Goal: Task Accomplishment & Management: Use online tool/utility

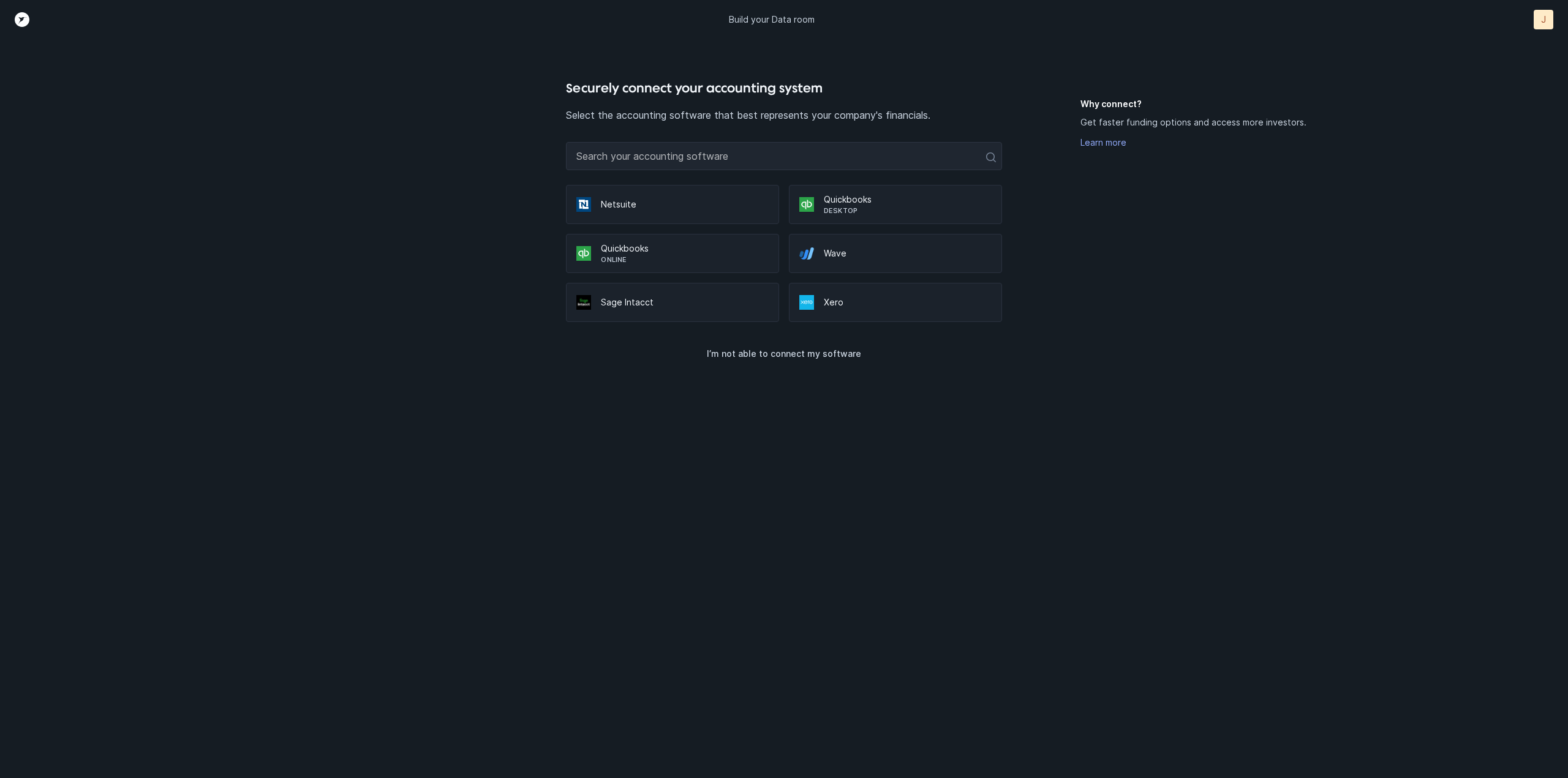
click at [711, 253] on p "Quickbooks" at bounding box center [685, 248] width 168 height 12
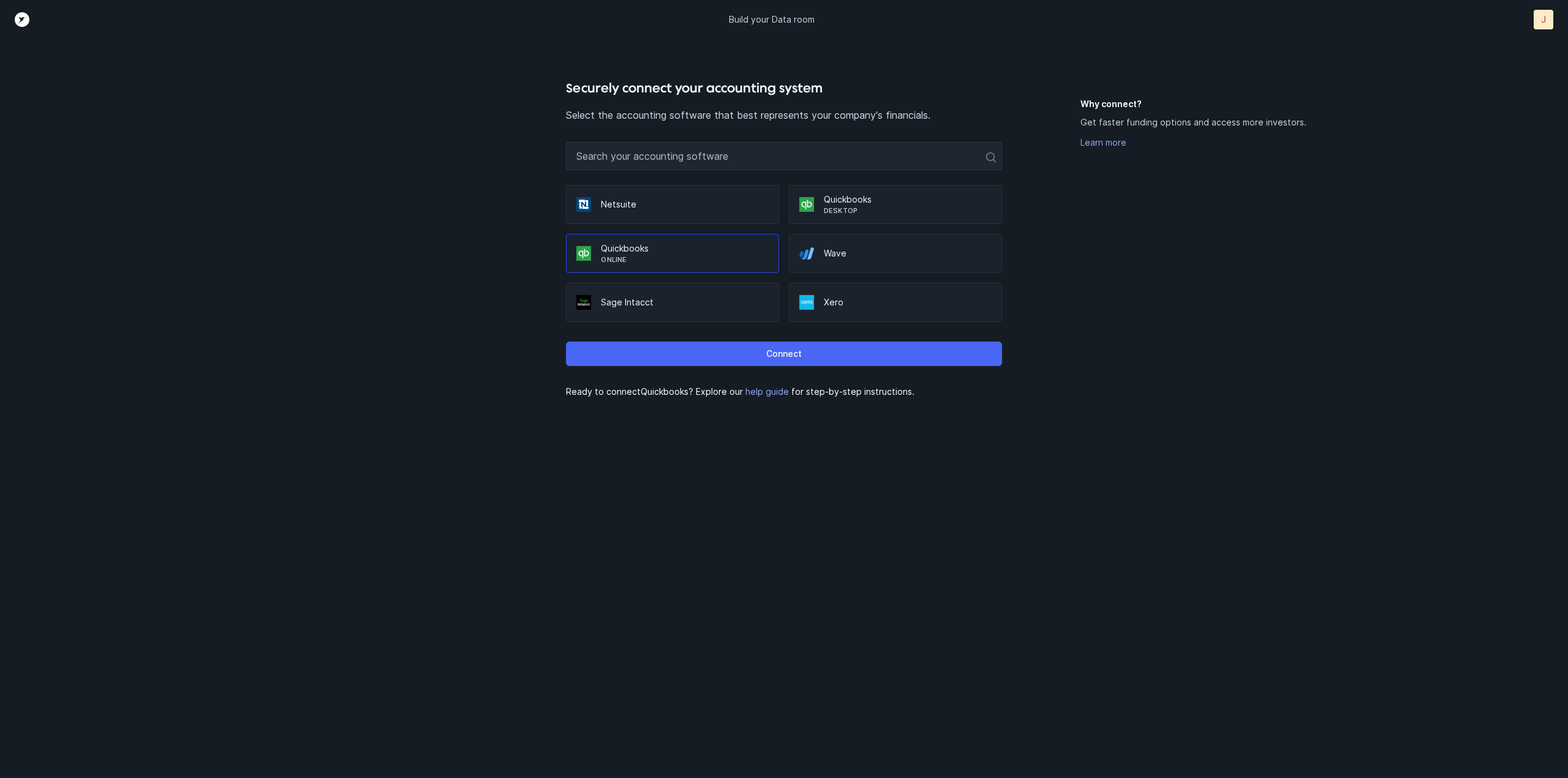
click at [766, 357] on button "Connect" at bounding box center [784, 353] width 435 height 24
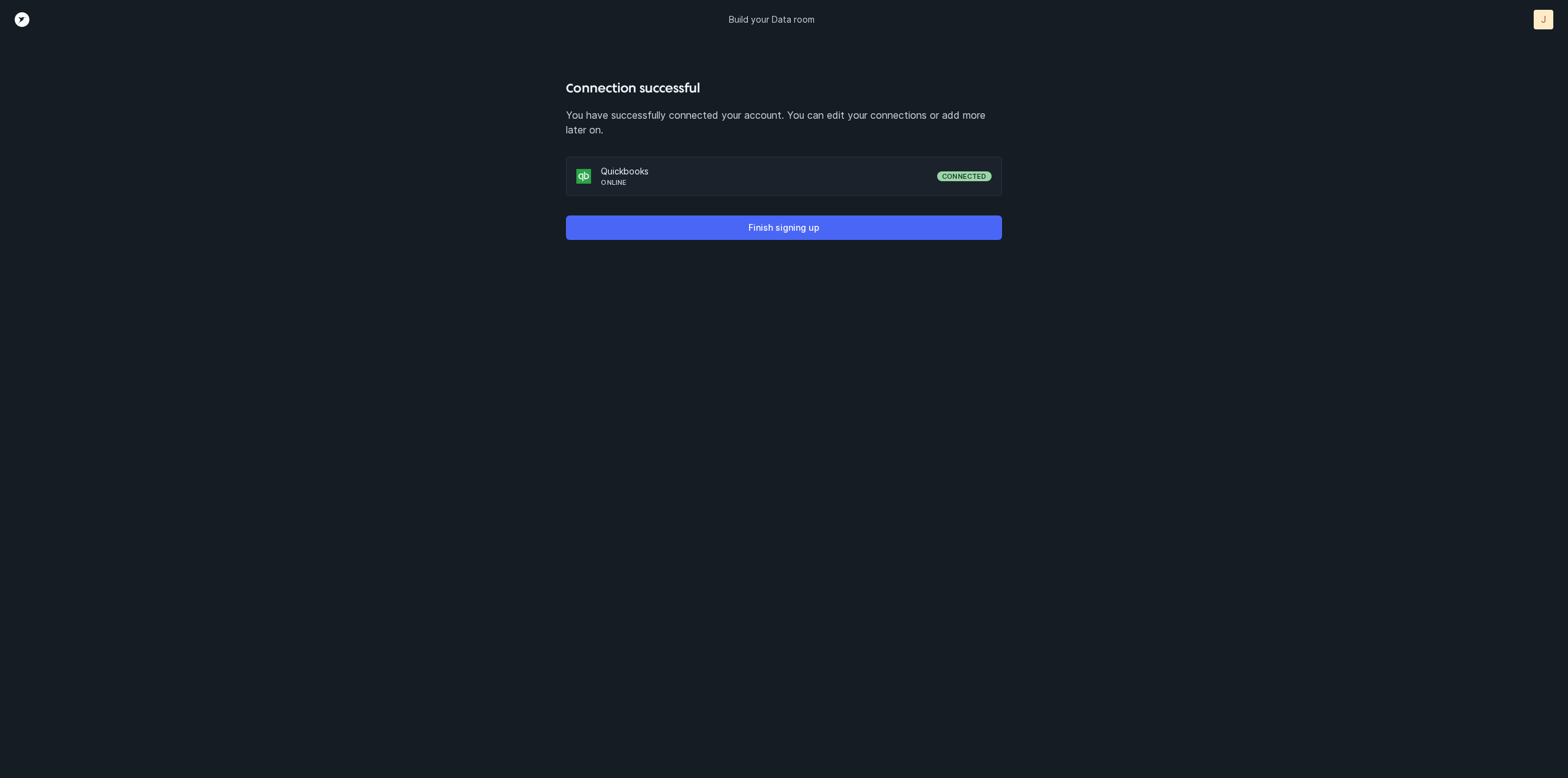
click at [838, 230] on button "Finish signing up" at bounding box center [784, 228] width 435 height 24
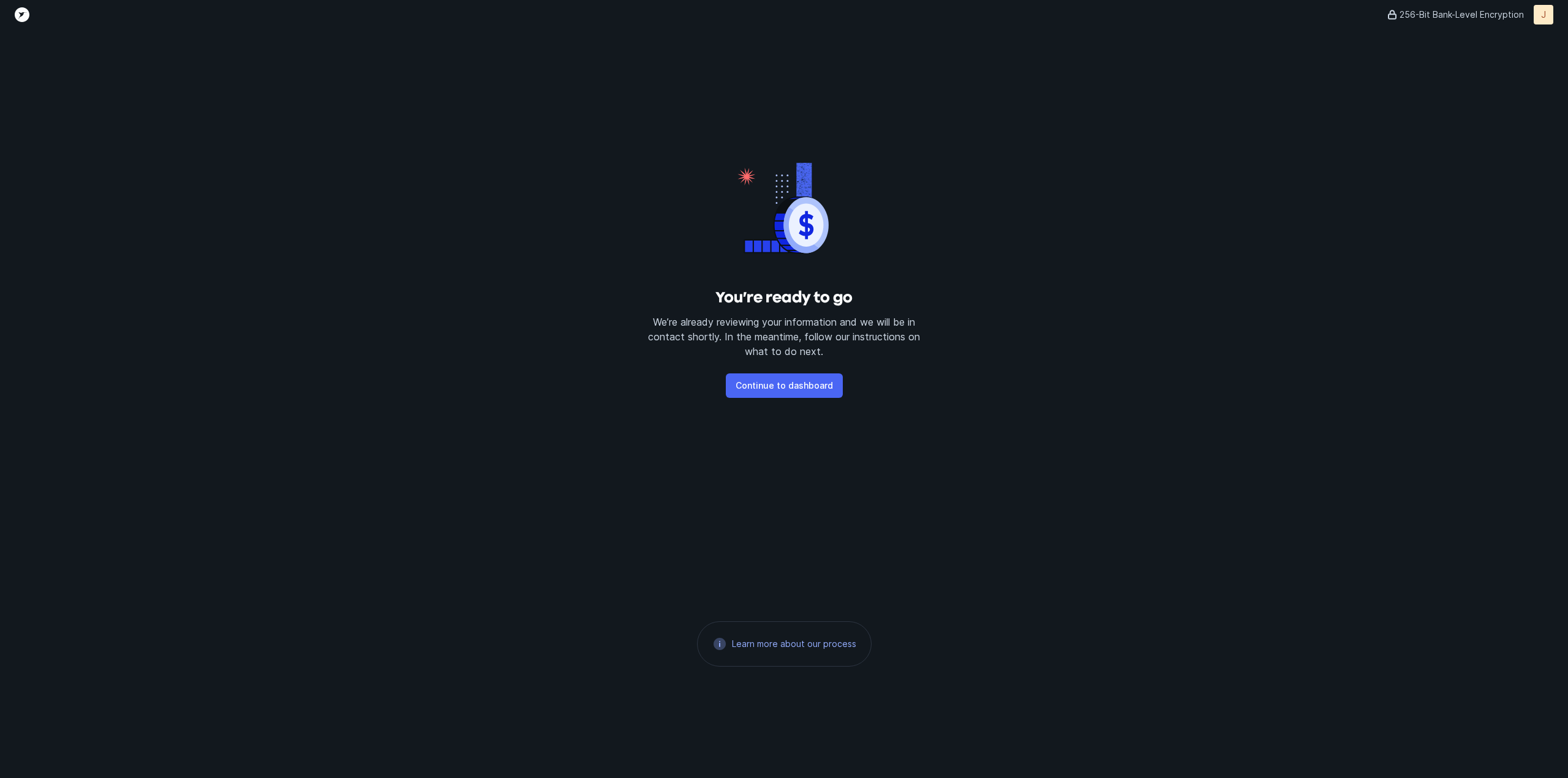
click at [814, 383] on p "Continue to dashboard" at bounding box center [784, 385] width 97 height 15
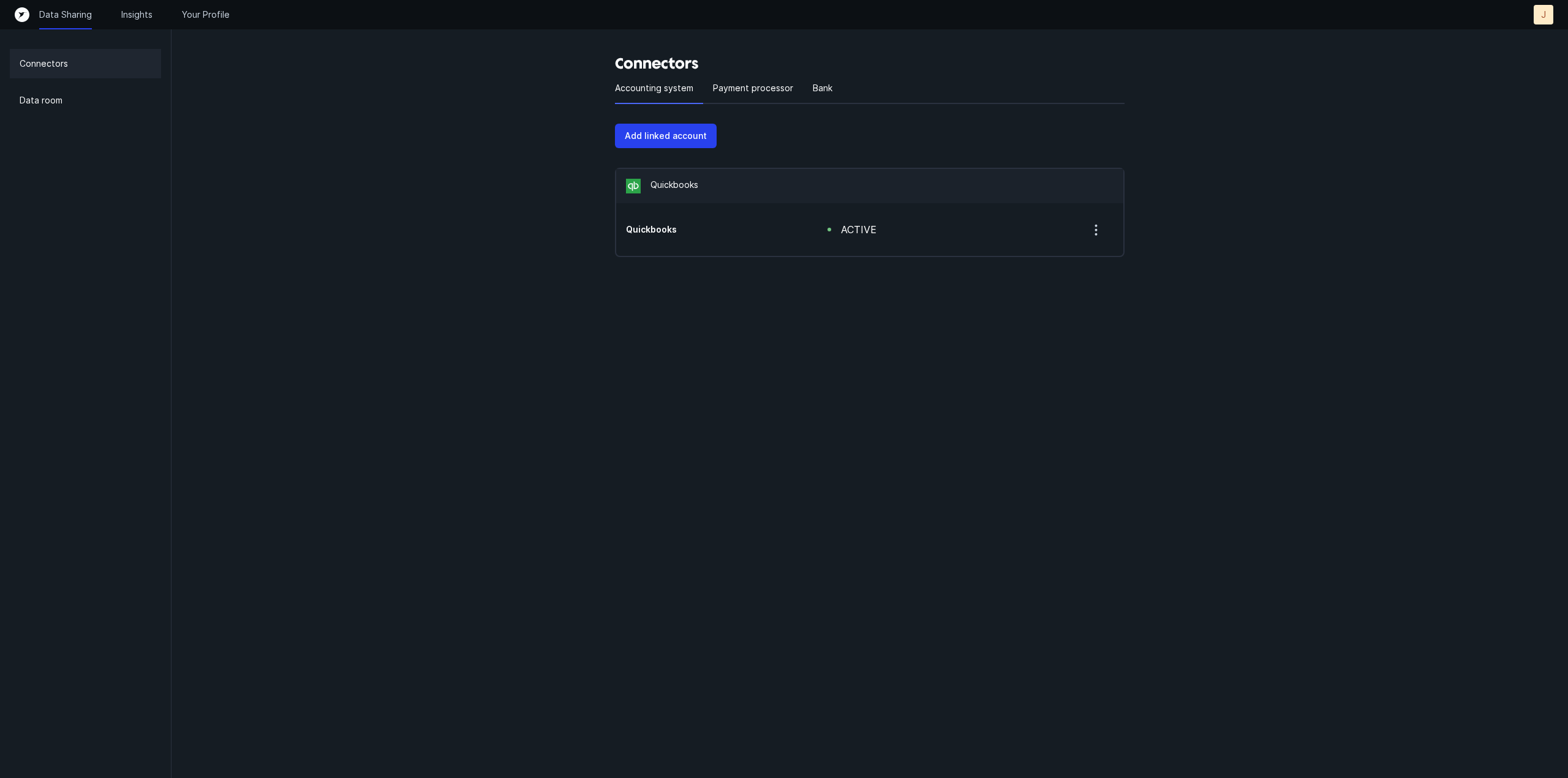
click at [1094, 231] on icon "button" at bounding box center [1097, 230] width 15 height 15
click at [670, 134] on p "Add linked account" at bounding box center [665, 136] width 82 height 15
